Goal: Find specific page/section: Find specific page/section

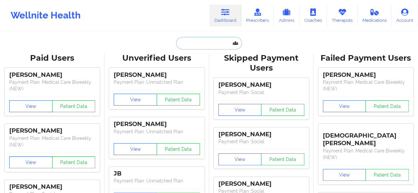
click at [201, 44] on input "text" at bounding box center [208, 43] width 65 height 13
paste input "[EMAIL_ADDRESS][DOMAIN_NAME]"
type input "[EMAIL_ADDRESS][DOMAIN_NAME]"
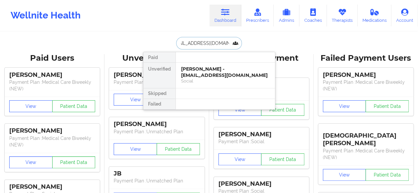
click at [210, 66] on div "[PERSON_NAME] - [EMAIL_ADDRESS][DOMAIN_NAME]" at bounding box center [225, 72] width 89 height 12
